Goal: Task Accomplishment & Management: Use online tool/utility

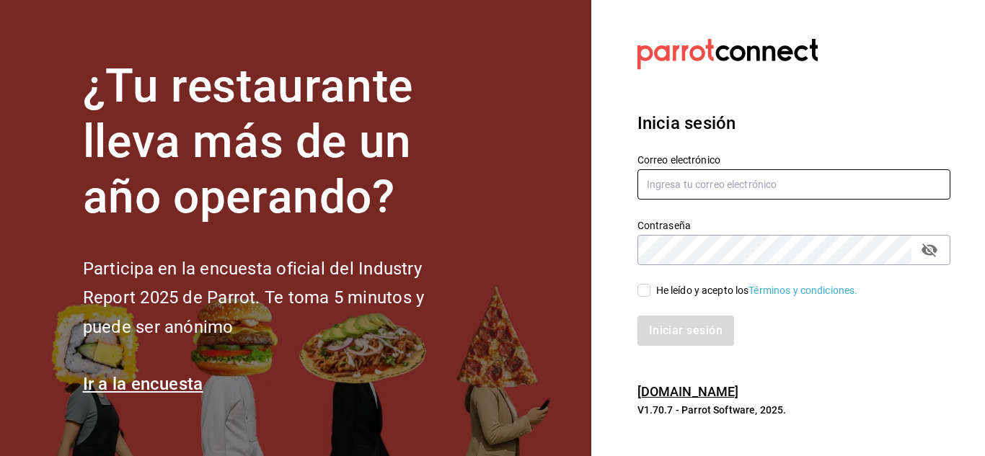
click at [701, 184] on input "text" at bounding box center [793, 184] width 313 height 30
click at [715, 179] on input "GUI" at bounding box center [793, 184] width 313 height 30
type input "G"
click at [707, 187] on input "text" at bounding box center [793, 184] width 313 height 30
type input "[EMAIL_ADDRESS][DOMAIN_NAME]"
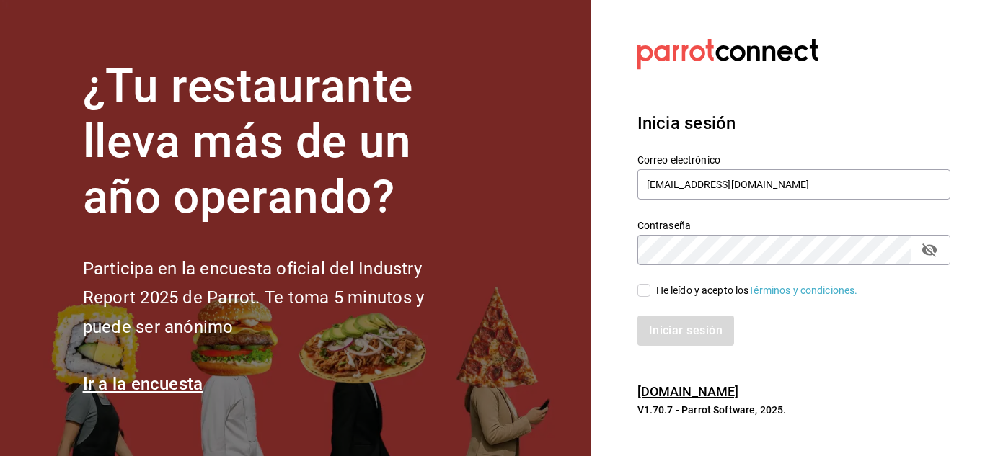
click at [933, 254] on icon "passwordField" at bounding box center [929, 251] width 16 height 14
click at [650, 283] on span "He leído y acepto los Términos y condiciones." at bounding box center [754, 290] width 208 height 15
click at [649, 284] on input "He leído y acepto los Términos y condiciones." at bounding box center [643, 290] width 13 height 13
checkbox input "true"
click at [678, 324] on button "Iniciar sesión" at bounding box center [686, 331] width 98 height 30
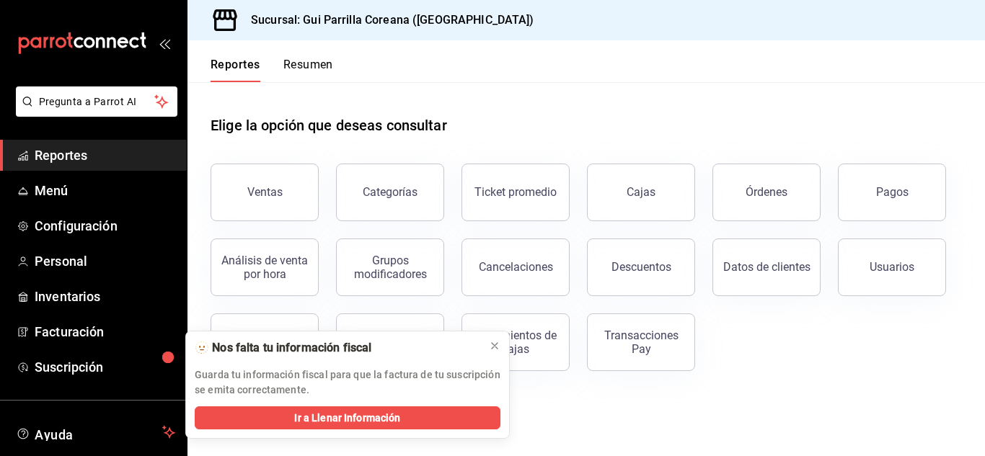
click at [659, 205] on link "Cajas" at bounding box center [641, 193] width 108 height 58
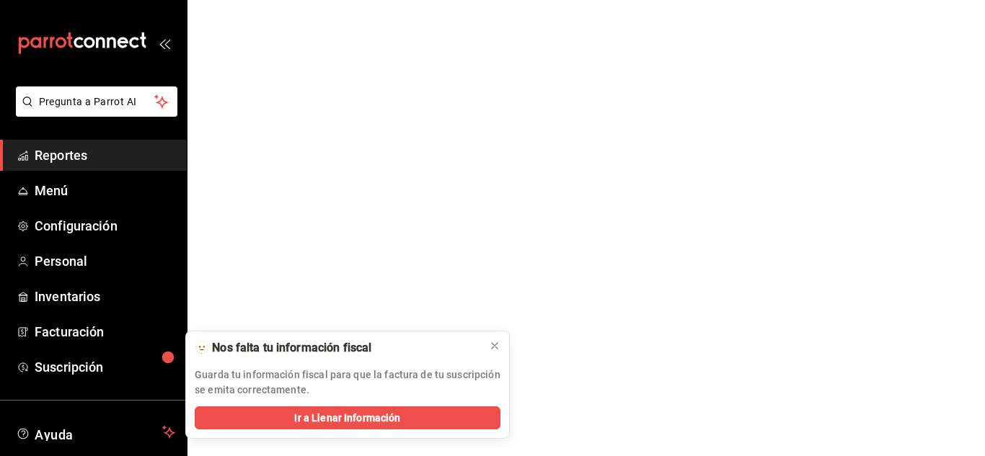
click at [659, 0] on html "Pregunta a Parrot AI Reportes Menú Configuración Personal Inventarios Facturaci…" at bounding box center [492, 0] width 985 height 0
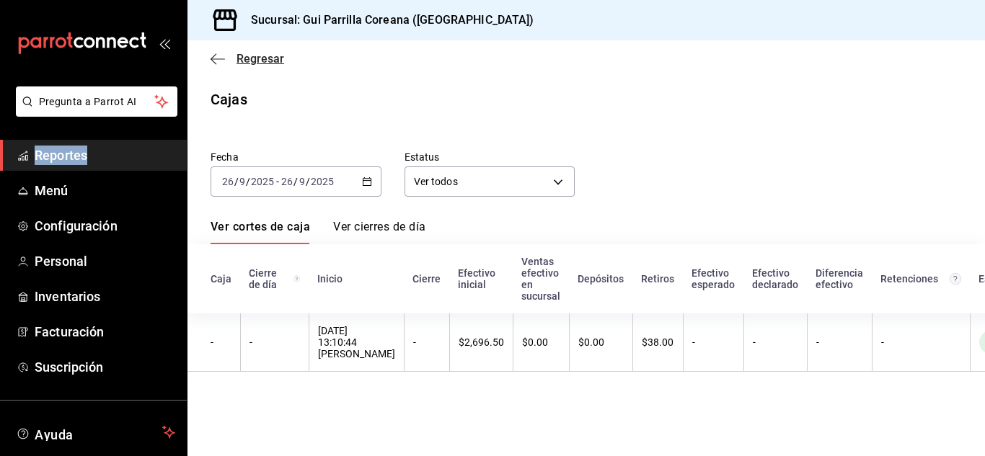
click at [216, 61] on icon "button" at bounding box center [217, 59] width 14 height 13
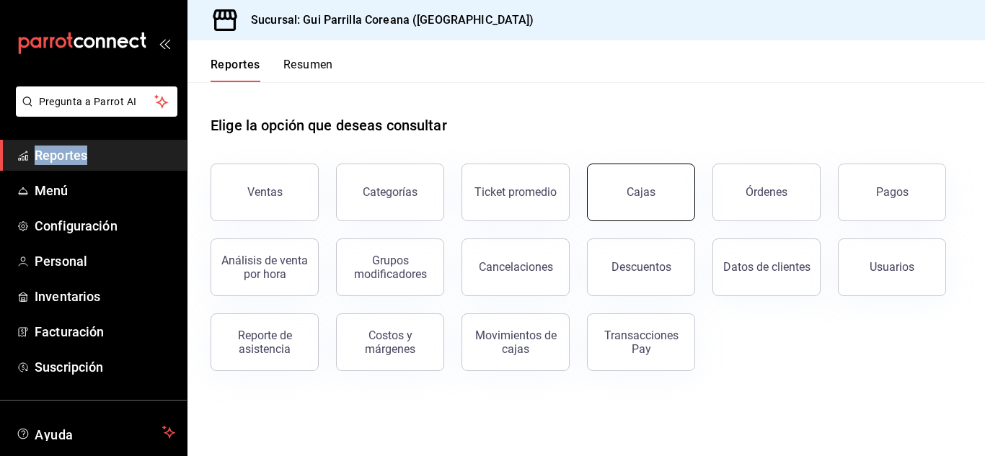
click at [614, 197] on link "Cajas" at bounding box center [641, 193] width 108 height 58
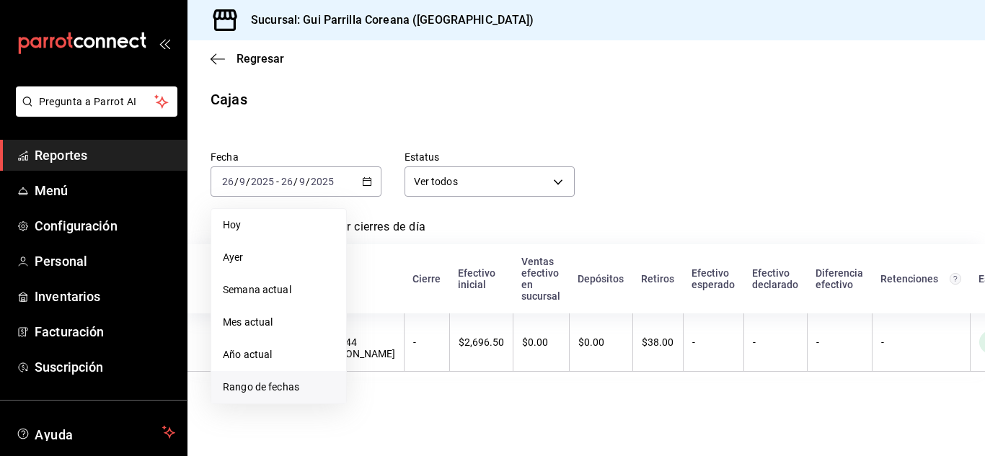
click at [278, 394] on span "Rango de fechas" at bounding box center [279, 387] width 112 height 15
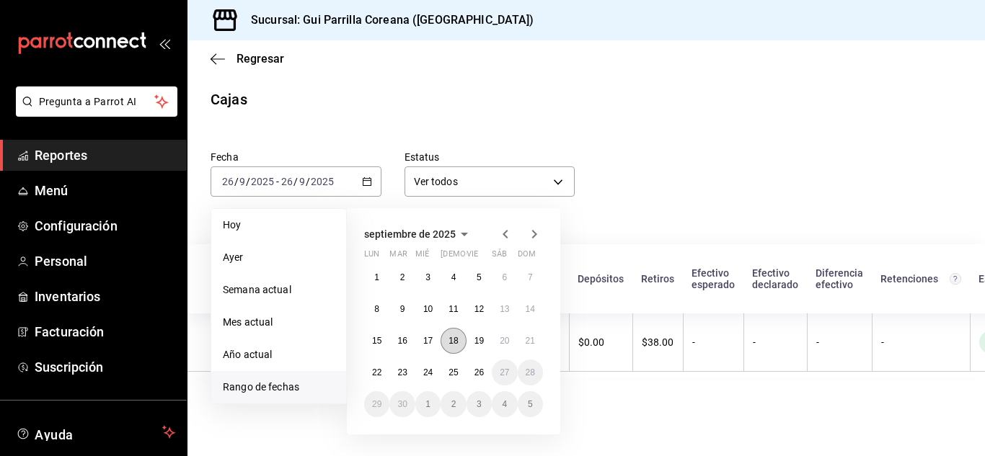
click at [448, 335] on button "18" at bounding box center [452, 341] width 25 height 26
click at [423, 371] on abbr "24" at bounding box center [427, 373] width 9 height 10
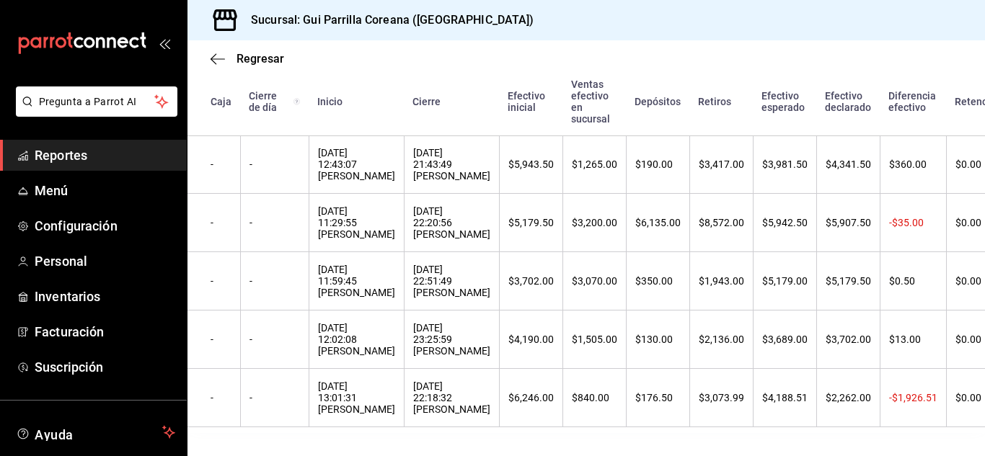
scroll to position [350, 0]
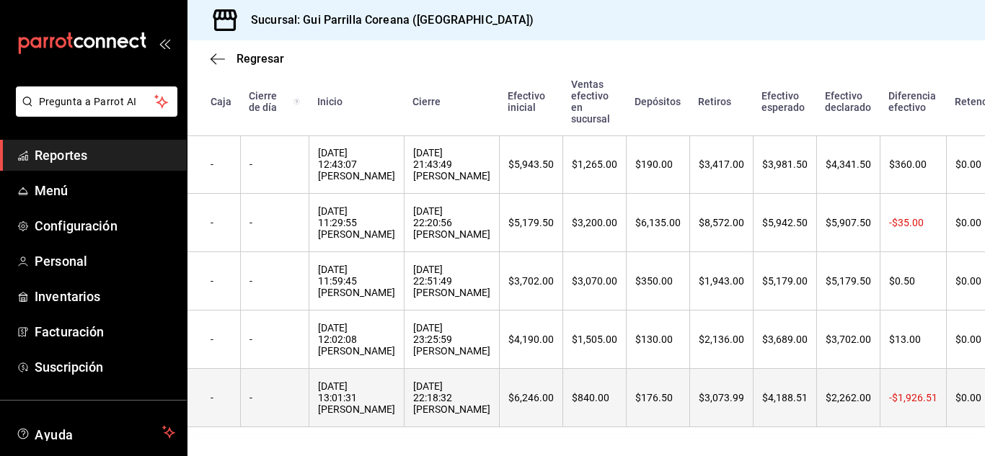
click at [432, 394] on div "18/09/2025 22:18:32 Arnold Salcedo" at bounding box center [451, 398] width 77 height 35
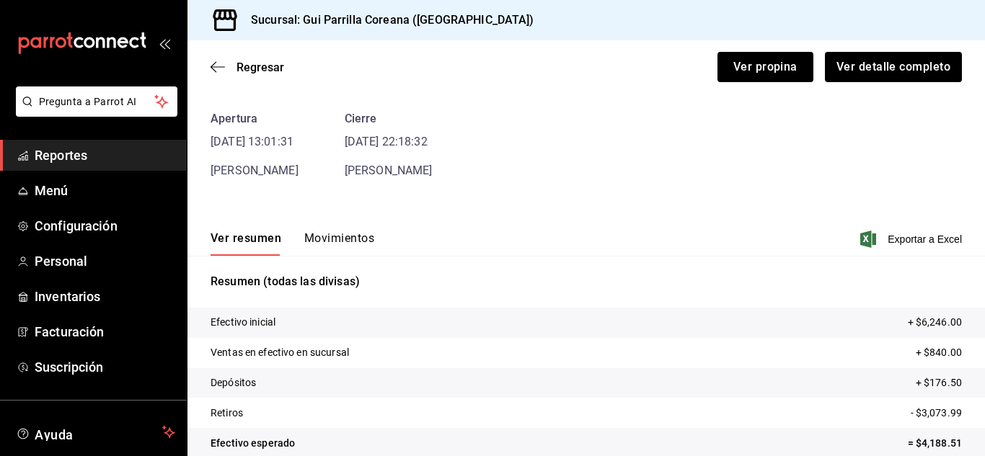
scroll to position [69, 0]
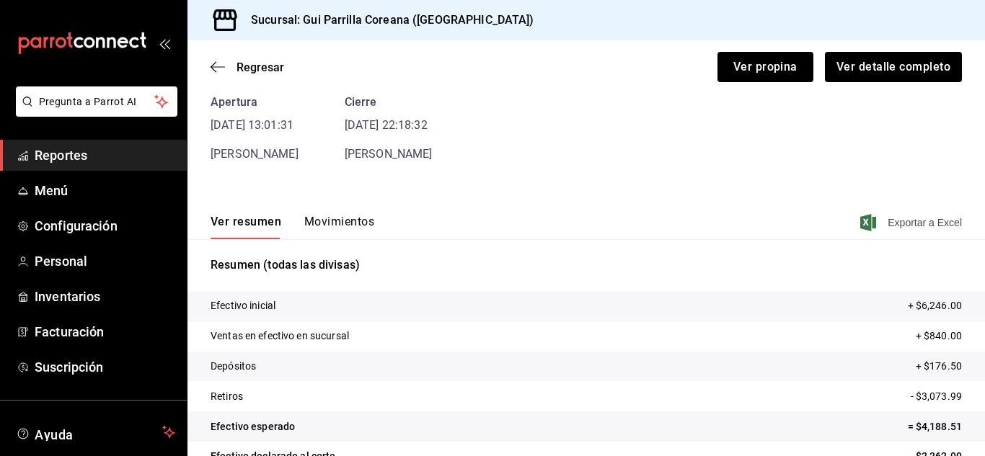
click at [904, 216] on span "Exportar a Excel" at bounding box center [912, 222] width 99 height 17
click at [210, 70] on div "Regresar Ver propina Ver detalle completo" at bounding box center [585, 66] width 797 height 53
click at [225, 65] on span "Regresar" at bounding box center [247, 68] width 74 height 14
